Goal: Navigation & Orientation: Find specific page/section

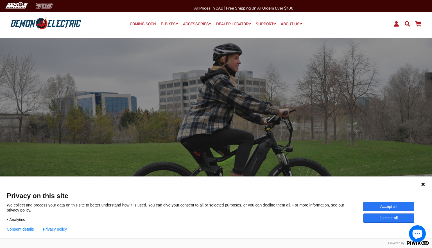
click at [48, 7] on img at bounding box center [44, 5] width 23 height 9
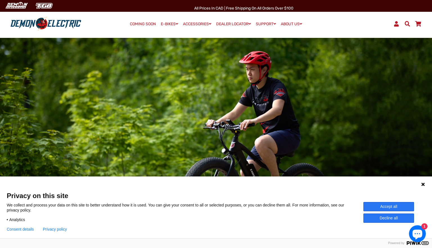
click at [374, 203] on button "Accept all" at bounding box center [388, 206] width 51 height 9
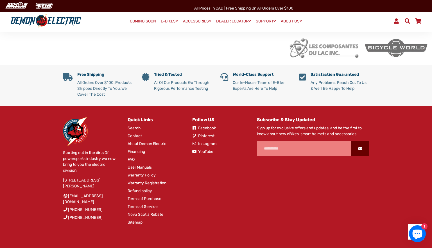
scroll to position [1056, 0]
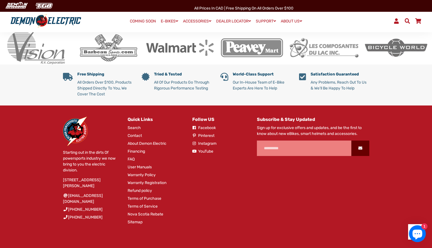
click at [156, 141] on li "About Demon Electric" at bounding box center [156, 145] width 56 height 8
click at [155, 141] on link "About Demon Electric" at bounding box center [147, 144] width 39 height 6
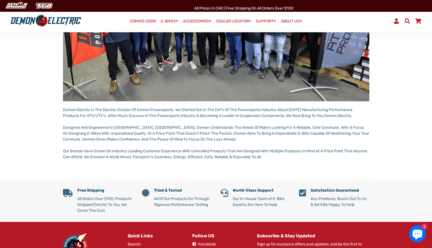
scroll to position [150, 0]
